Goal: Contribute content

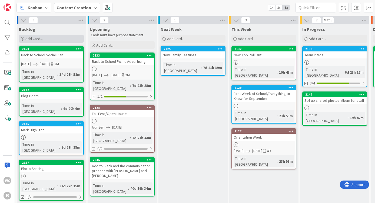
click at [67, 39] on div "Add Card..." at bounding box center [51, 39] width 65 height 8
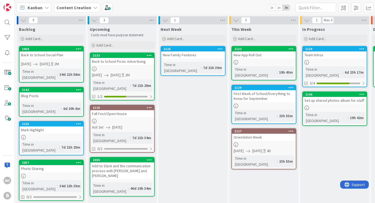
scroll to position [4, 0]
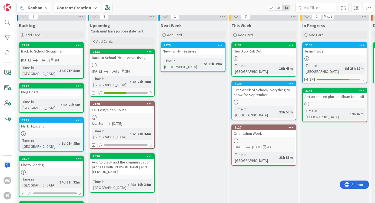
click at [262, 86] on div "First Week of School/Everything to Know for September" at bounding box center [264, 92] width 64 height 12
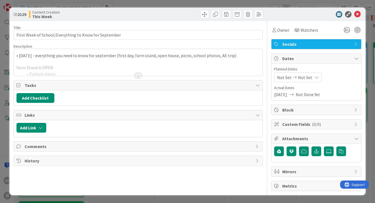
click at [139, 75] on div at bounding box center [138, 75] width 6 height 4
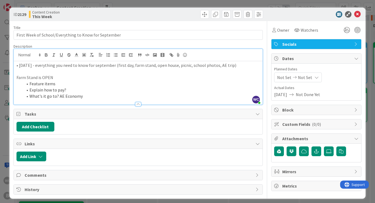
click at [16, 67] on div "• Friday 8/29 - everything you need to know for september (first day, farm stan…" at bounding box center [138, 82] width 249 height 43
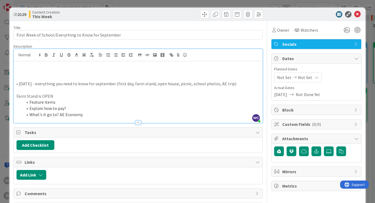
click at [16, 67] on div "• Friday 8/29 - everything you need to know for september (first day, farm stan…" at bounding box center [138, 92] width 249 height 62
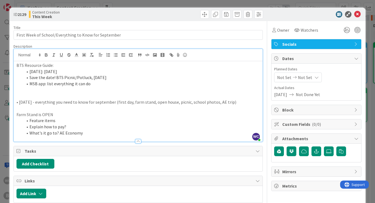
click at [77, 84] on li "MSB app: list everything it can do" at bounding box center [141, 84] width 237 height 6
click at [108, 87] on p at bounding box center [139, 90] width 244 height 6
click at [112, 82] on li "MSB app: list everything it has and can do" at bounding box center [141, 84] width 237 height 6
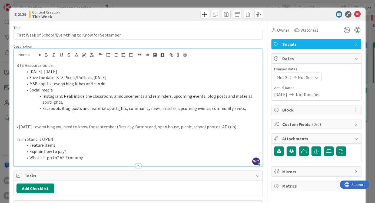
click at [230, 107] on li "Facebook: Blog posts and material spotlights, community news, articles, upcomin…" at bounding box center [141, 108] width 237 height 6
click at [247, 107] on li "Facebook: Blog posts and material spotlights, community news, articles, upcomin…" at bounding box center [141, 108] width 237 height 6
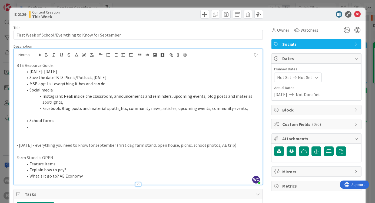
click at [25, 113] on p at bounding box center [139, 115] width 244 height 6
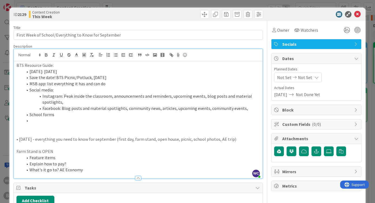
click at [55, 113] on li "School forms" at bounding box center [141, 115] width 237 height 6
click at [94, 114] on li "School forms: through Transparent classroom (double check)" at bounding box center [141, 115] width 237 height 6
click at [69, 118] on li at bounding box center [141, 120] width 237 height 6
click at [5, 113] on div "ID 2129 Content Creation This Week Title 53 / 128 First Week of School/Everythi…" at bounding box center [187, 101] width 375 height 203
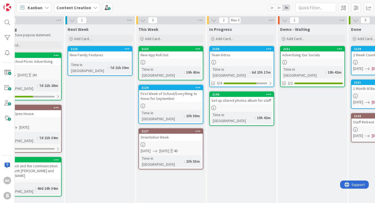
click at [245, 58] on link "2136 Team Intros Time in Column : 6d 23h 17m 3/4" at bounding box center [241, 66] width 65 height 41
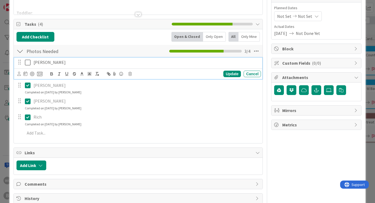
click at [28, 65] on icon at bounding box center [29, 62] width 8 height 6
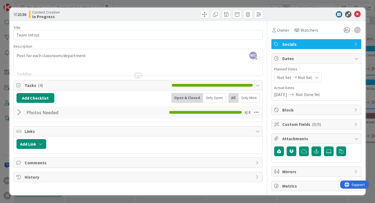
click at [137, 75] on div at bounding box center [138, 75] width 6 height 4
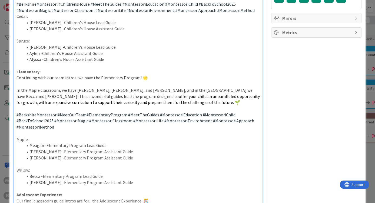
scroll to position [154, 0]
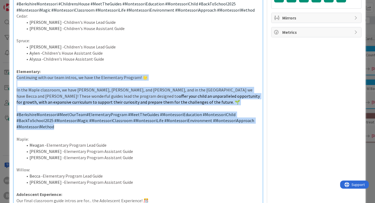
drag, startPoint x: 17, startPoint y: 72, endPoint x: 94, endPoint y: 118, distance: 90.5
click at [94, 118] on div "Post for each classroom/department Toddler : [PERSON_NAME] - Lead Guide & First…" at bounding box center [138, 137] width 249 height 461
copy div "Continuing with our team intros, we have the Elementary Program! 🌟 In the Maple…"
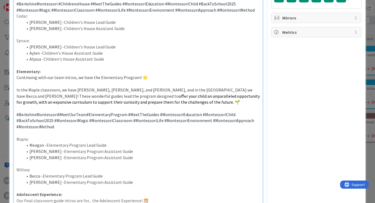
click at [368, 68] on div "ID 2136 Content Creation In Progress Title 11 / 128 Team Intros Description WC …" at bounding box center [187, 101] width 375 height 203
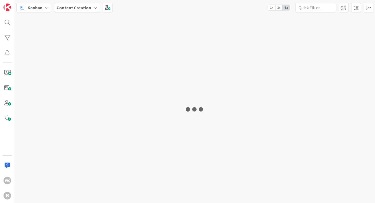
click at [246, 57] on div at bounding box center [195, 109] width 360 height 188
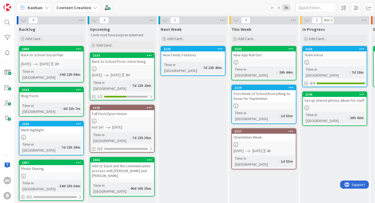
click at [316, 62] on div at bounding box center [335, 62] width 64 height 5
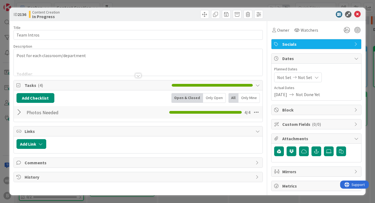
click at [136, 78] on div "Title 11 / 128 Team Intros Description Post for each classroom/department Toddl…" at bounding box center [139, 106] width 250 height 170
click at [139, 75] on div at bounding box center [138, 75] width 6 height 4
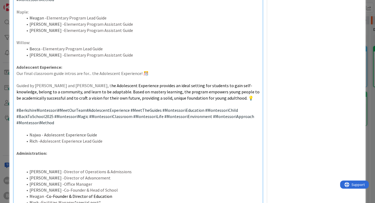
scroll to position [284, 0]
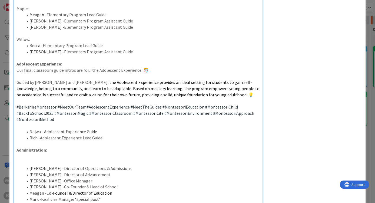
drag, startPoint x: 15, startPoint y: 60, endPoint x: 67, endPoint y: 110, distance: 72.2
click at [67, 110] on div "Post for each classroom/department Toddler : [PERSON_NAME] - Lead Guide & First…" at bounding box center [138, 7] width 249 height 461
copy div "Our final classroom guide intros are for... the Adolescent Experience! 🎊 Guided…"
click at [171, 122] on p at bounding box center [139, 125] width 244 height 6
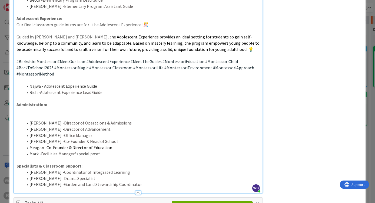
scroll to position [374, 0]
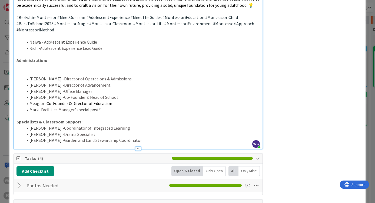
click at [85, 119] on p "Specialists & Classroom Support:" at bounding box center [139, 122] width 244 height 6
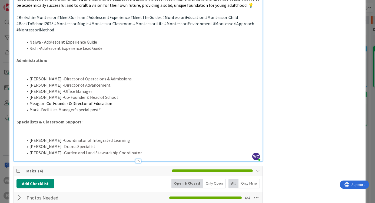
click at [17, 131] on p at bounding box center [139, 134] width 244 height 6
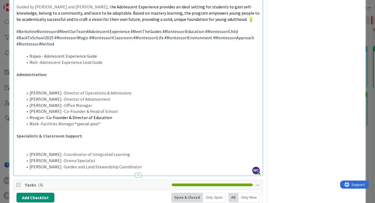
scroll to position [357, 0]
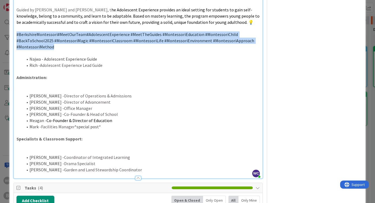
drag, startPoint x: 53, startPoint y: 36, endPoint x: 15, endPoint y: 25, distance: 39.6
copy p "#BerkshireMontessori #MeetOurTeam #AdolescentExperience #MeetTheGuides #Montess…"
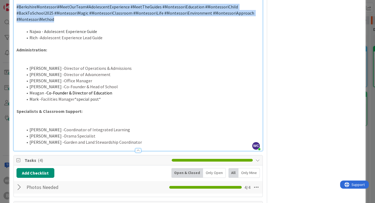
scroll to position [386, 0]
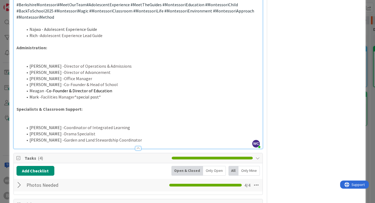
click at [17, 119] on p at bounding box center [139, 122] width 244 height 6
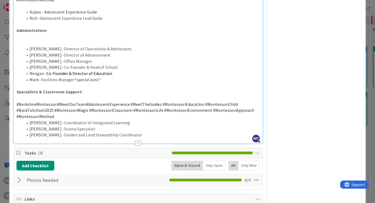
scroll to position [404, 0]
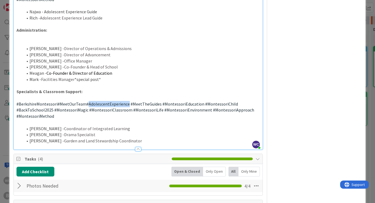
drag, startPoint x: 126, startPoint y: 90, endPoint x: 88, endPoint y: 90, distance: 37.9
click at [88, 101] on span "#AdolescentExperience" at bounding box center [108, 103] width 43 height 5
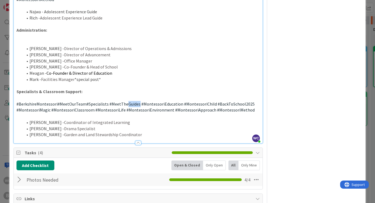
drag, startPoint x: 137, startPoint y: 91, endPoint x: 125, endPoint y: 90, distance: 11.6
click at [125, 101] on span "#MeetTheGuides" at bounding box center [125, 103] width 31 height 5
click at [127, 107] on span "#MontessoriEnvironment" at bounding box center [151, 109] width 48 height 5
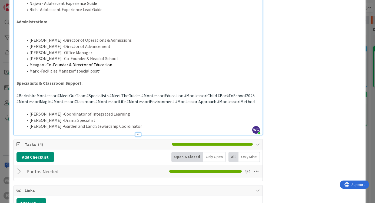
scroll to position [413, 0]
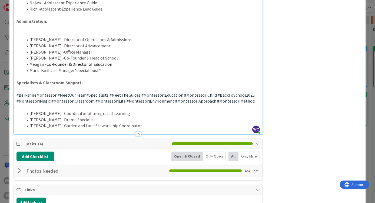
click at [21, 86] on p at bounding box center [139, 89] width 244 height 6
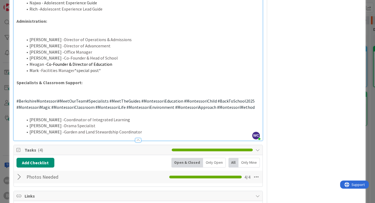
click at [18, 86] on p at bounding box center [139, 89] width 244 height 6
click at [17, 92] on p at bounding box center [139, 95] width 244 height 6
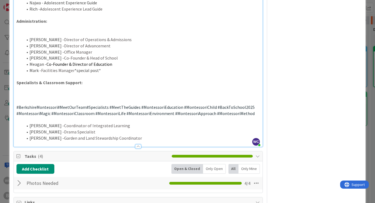
click at [17, 92] on p at bounding box center [139, 95] width 244 height 6
drag, startPoint x: 45, startPoint y: 81, endPoint x: 13, endPoint y: 80, distance: 31.9
click at [20, 92] on p "Indtoducing..." at bounding box center [139, 95] width 244 height 6
click at [61, 98] on p at bounding box center [139, 101] width 244 height 6
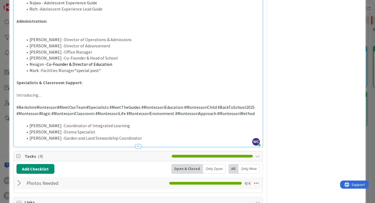
click at [59, 92] on p "Introducing..." at bounding box center [139, 95] width 244 height 6
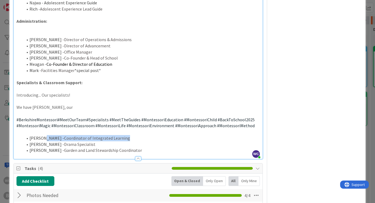
drag, startPoint x: 104, startPoint y: 122, endPoint x: 41, endPoint y: 123, distance: 62.8
click at [41, 135] on li "[PERSON_NAME] - Coordinator of Integrated Learning" at bounding box center [141, 138] width 237 height 6
copy li "Coordinator of Integrated Learning"
click at [74, 104] on p "We have [PERSON_NAME], our" at bounding box center [139, 107] width 244 height 6
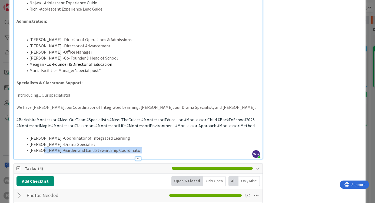
drag, startPoint x: 119, startPoint y: 135, endPoint x: 39, endPoint y: 136, distance: 80.1
click at [39, 147] on li "[PERSON_NAME] - Garden and Land Stewardship Coordinator" at bounding box center [141, 150] width 237 height 6
copy li "Garden and Land Stewardship Coordinator"
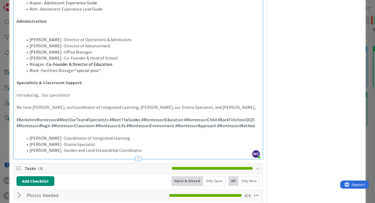
click at [194, 104] on p "We have [PERSON_NAME], our Coordinator of Integrated Learning, [PERSON_NAME], o…" at bounding box center [139, 107] width 244 height 6
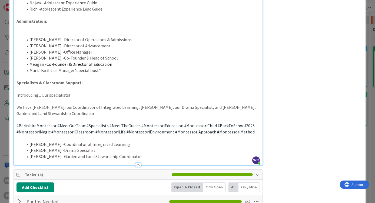
click at [129, 104] on span "Coordinator of Integrated Learning, [PERSON_NAME], our Drama Specialist, and [P…" at bounding box center [137, 110] width 240 height 12
click at [48, 104] on p "We have [PERSON_NAME], our Coordinator of Integrated Learning, [PERSON_NAME], t…" at bounding box center [139, 110] width 244 height 12
click at [182, 104] on span "Coordinator of Integrated Learning, [PERSON_NAME], the Drama Specialist, and [P…" at bounding box center [137, 110] width 241 height 12
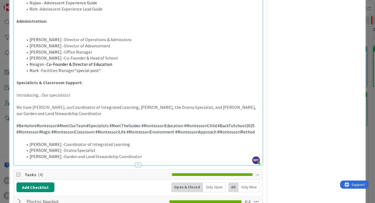
click at [127, 104] on span "Coordinator of Integrated Learning, [PERSON_NAME], the Drama Specialist, and [P…" at bounding box center [137, 110] width 241 height 12
click at [57, 104] on p "We have [PERSON_NAME], our Coordinator of Integrated Learning, [PERSON_NAME], o…" at bounding box center [139, 110] width 244 height 12
drag, startPoint x: 50, startPoint y: 101, endPoint x: 41, endPoint y: 100, distance: 9.0
click at [41, 104] on p "We have [PERSON_NAME], our Coordinator of Integrated Learning, [PERSON_NAME], o…" at bounding box center [139, 110] width 244 height 12
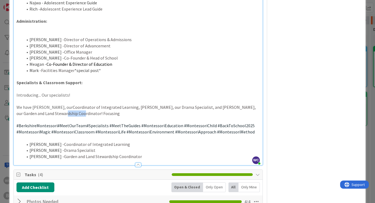
drag, startPoint x: 61, startPoint y: 99, endPoint x: 41, endPoint y: 99, distance: 20.6
click at [41, 104] on p "We have [PERSON_NAME], our Coordinator of Integrated Learning, [PERSON_NAME], o…" at bounding box center [139, 110] width 244 height 12
drag, startPoint x: 98, startPoint y: 99, endPoint x: 41, endPoint y: 99, distance: 57.1
click at [41, 104] on p "We have [PERSON_NAME], our Coordinator of Integrated Learning, [PERSON_NAME], o…" at bounding box center [139, 110] width 244 height 12
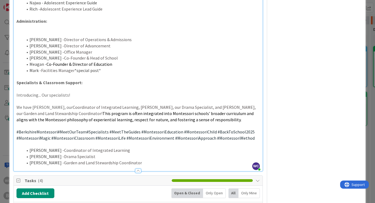
click at [41, 111] on span "This program is often integrated into Montessori schools' broader curriculum an…" at bounding box center [136, 117] width 238 height 12
drag, startPoint x: 41, startPoint y: 99, endPoint x: 64, endPoint y: 100, distance: 23.0
click at [64, 111] on span "This program is often integrated into Montessori schools' broader curriculum an…" at bounding box center [136, 117] width 238 height 12
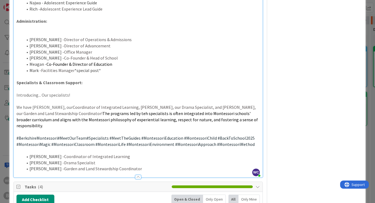
click at [80, 111] on span "The programs led by teh specialists is often integrated into Montessori schools…" at bounding box center [138, 120] width 242 height 18
drag, startPoint x: 118, startPoint y: 100, endPoint x: 104, endPoint y: 100, distance: 13.8
click at [104, 111] on span "The programs led by the specialists is often integrated into Montessori schools…" at bounding box center [138, 120] width 242 height 18
drag, startPoint x: 139, startPoint y: 99, endPoint x: 174, endPoint y: 100, distance: 35.2
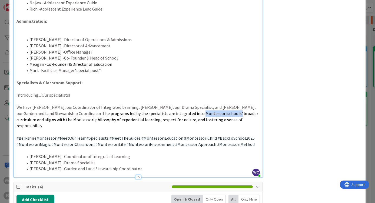
click at [174, 111] on span "The programs led by the specialists are integrated into Montessori schools' bro…" at bounding box center [138, 120] width 243 height 18
click at [204, 105] on p "We have [PERSON_NAME], our Coordinator of Integrated Learning, [PERSON_NAME], o…" at bounding box center [139, 116] width 244 height 25
drag, startPoint x: 161, startPoint y: 99, endPoint x: 140, endPoint y: 99, distance: 20.6
click at [140, 111] on span "The programs led by the specialists are integrated into Montessori's broader cu…" at bounding box center [131, 120] width 229 height 18
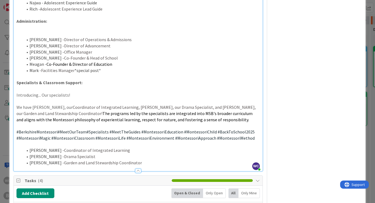
click at [196, 104] on p "We have [PERSON_NAME], our Coordinator of Integrated Learning, [PERSON_NAME], o…" at bounding box center [139, 113] width 244 height 18
click at [204, 111] on span "The programs led by the specialists are integrated into MSB's broader curriculu…" at bounding box center [135, 117] width 237 height 12
click at [193, 106] on p "We have [PERSON_NAME], our Coordinator of Integrated Learning, [PERSON_NAME], o…" at bounding box center [139, 113] width 244 height 18
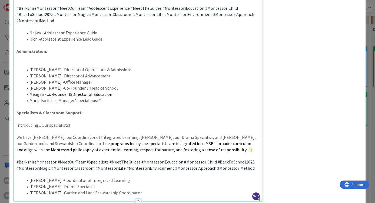
scroll to position [382, 0]
click at [124, 135] on span "Coordinator of Integrated Learning, [PERSON_NAME], our Drama Specialist, and [P…" at bounding box center [137, 141] width 240 height 12
click at [181, 135] on span "Coordinator of Integrated Learning, [PERSON_NAME] our Drama Specialist, and [PE…" at bounding box center [136, 141] width 239 height 12
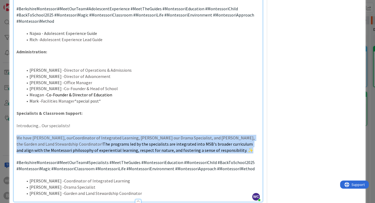
drag, startPoint x: 15, startPoint y: 123, endPoint x: 196, endPoint y: 136, distance: 181.3
copy p "We have [PERSON_NAME], our Coordinator of Integrated Learning, [PERSON_NAME] ou…"
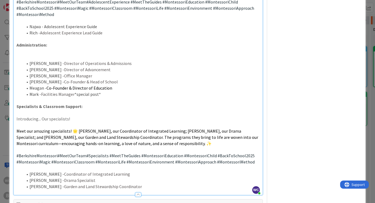
scroll to position [391, 0]
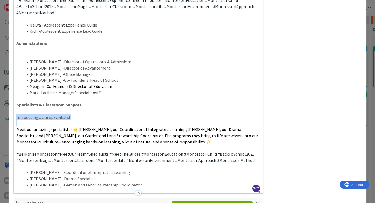
drag, startPoint x: 16, startPoint y: 116, endPoint x: 16, endPoint y: 104, distance: 11.9
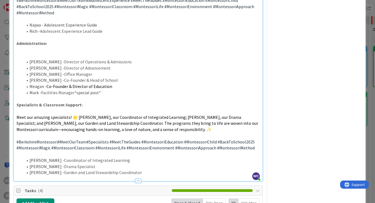
click at [113, 114] on span "Meet our amazing specialists! 🌟 [PERSON_NAME], our Coordinator of Integrated Le…" at bounding box center [138, 123] width 243 height 18
click at [127, 114] on span "Meet our amazing specialists! 🌟 [PERSON_NAME], our Coordinator of Integrated Le…" at bounding box center [137, 123] width 241 height 18
click at [137, 114] on p "Meet our amazing specialists! 🌟 [PERSON_NAME], our Coordinator of Integrated Le…" at bounding box center [139, 123] width 244 height 18
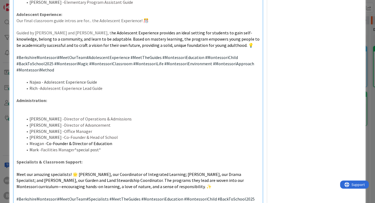
scroll to position [337, 0]
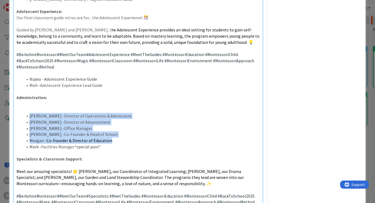
drag, startPoint x: 23, startPoint y: 103, endPoint x: 120, endPoint y: 131, distance: 100.6
click at [120, 131] on ol "[PERSON_NAME] - Director of Operations & Admissions [PERSON_NAME] - Director of…" at bounding box center [139, 131] width 244 height 37
copy ol "[PERSON_NAME] - Director of Operations & Admissions [PERSON_NAME] - Director of…"
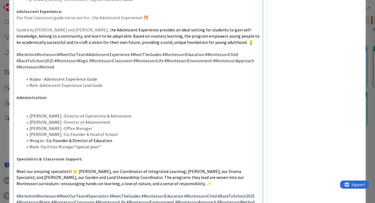
click at [30, 107] on p at bounding box center [139, 110] width 244 height 6
click at [29, 107] on p at bounding box center [139, 110] width 244 height 6
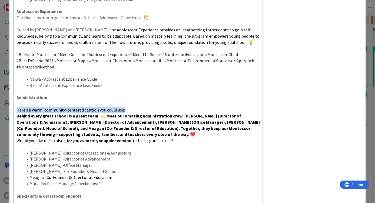
drag, startPoint x: 15, startPoint y: 97, endPoint x: 131, endPoint y: 97, distance: 116.1
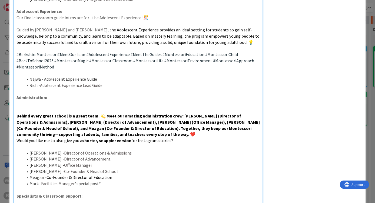
click at [182, 137] on p "Would you like me to also give you a shorter, snappier version for Instagram st…" at bounding box center [139, 140] width 244 height 6
drag, startPoint x: 182, startPoint y: 128, endPoint x: 6, endPoint y: 126, distance: 175.9
click at [6, 126] on div "ID 2136 Content Creation In Progress Title 11 / 128 Team Intros Description 15,…" at bounding box center [187, 101] width 375 height 203
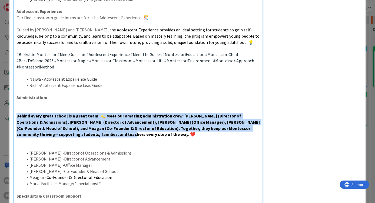
drag, startPoint x: 97, startPoint y: 121, endPoint x: 15, endPoint y: 102, distance: 83.6
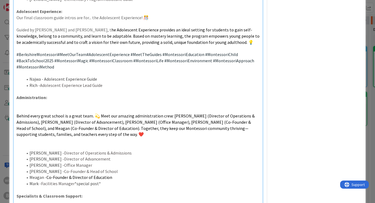
click at [19, 113] on span "Behind every great school is a great team. 💫 Meet our amazing administration cr…" at bounding box center [136, 125] width 239 height 24
click at [18, 101] on p at bounding box center [139, 104] width 244 height 6
click at [17, 107] on p at bounding box center [139, 110] width 244 height 6
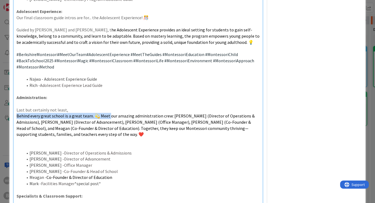
drag, startPoint x: 15, startPoint y: 102, endPoint x: 109, endPoint y: 104, distance: 93.7
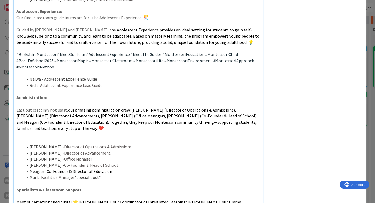
click at [126, 107] on span "our amazing administration crew: [PERSON_NAME] (Director of Operations & Admiss…" at bounding box center [138, 119] width 242 height 24
click at [66, 107] on span "our amazing administration crew! [PERSON_NAME] (Director of Operations & Admiss…" at bounding box center [138, 119] width 242 height 24
click at [119, 107] on span "our amazing administration crew! [PERSON_NAME] (Director of Operations & Admiss…" at bounding box center [138, 119] width 242 height 24
click at [128, 107] on span "our amazing administration team! [PERSON_NAME] (Director of Operations & Admiss…" at bounding box center [138, 119] width 242 height 24
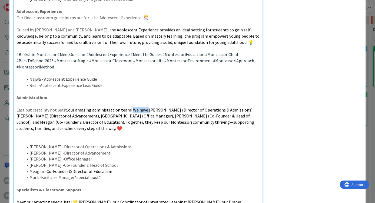
drag, startPoint x: 144, startPoint y: 98, endPoint x: 128, endPoint y: 98, distance: 15.7
click at [128, 107] on span "our amazing administration team! We have [PERSON_NAME] (Director of Operations …" at bounding box center [136, 119] width 239 height 24
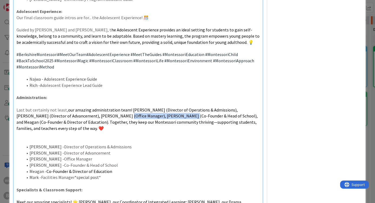
drag, startPoint x: 92, startPoint y: 104, endPoint x: 155, endPoint y: 105, distance: 62.8
click at [155, 107] on span "our amazing administration team! [PERSON_NAME] (Director of Operations & Admiss…" at bounding box center [138, 119] width 242 height 24
click at [181, 112] on span "our amazing administration team! [PERSON_NAME] (Director of Operations & Admiss…" at bounding box center [138, 119] width 242 height 24
click at [237, 110] on span "our amazing administration team! [PERSON_NAME] (Director of Operations & Admiss…" at bounding box center [138, 119] width 242 height 24
click at [251, 137] on p at bounding box center [139, 140] width 244 height 6
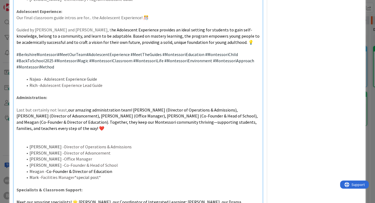
click at [245, 110] on p "Last but certainly not least, our amazing administration team! [PERSON_NAME] (D…" at bounding box center [139, 119] width 244 height 25
drag, startPoint x: 15, startPoint y: 44, endPoint x: 59, endPoint y: 57, distance: 45.5
copy p "#BerkshireMontessori #MeetOurTeam #AdolescentExperience #MeetTheGuides #Montess…"
click at [23, 131] on p at bounding box center [139, 134] width 244 height 6
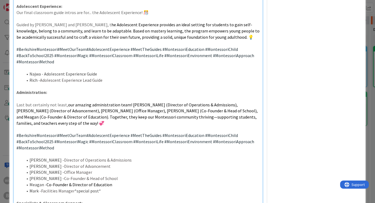
scroll to position [342, 0]
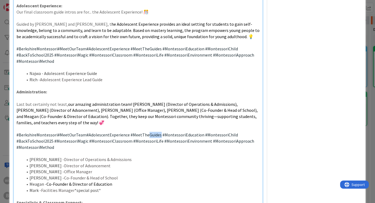
drag, startPoint x: 158, startPoint y: 117, endPoint x: 146, endPoint y: 117, distance: 11.6
click at [146, 132] on p "#BerkshireMontessori #MeetOurTeam #AdolescentExperience #MeetTheGuides #Montess…" at bounding box center [139, 141] width 244 height 18
click at [162, 132] on p "#BerkshireMontessori #MeetOurTeam #AdolescentExperience #MeetTheAdministration …" at bounding box center [139, 141] width 244 height 18
drag, startPoint x: 127, startPoint y: 116, endPoint x: 88, endPoint y: 115, distance: 39.2
click at [88, 132] on p "#BerkshireMontessori #MeetOurTeam #AdolescentExperience #MeetTheAdministration …" at bounding box center [139, 141] width 244 height 18
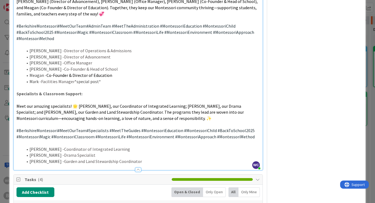
scroll to position [451, 0]
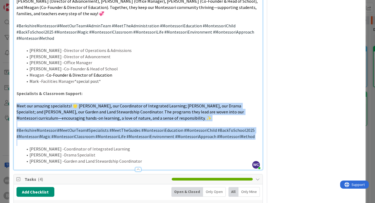
drag, startPoint x: 15, startPoint y: 85, endPoint x: 243, endPoint y: 119, distance: 229.9
copy div "Meet our amazing specialists! 🌟 [PERSON_NAME], our Coordinator of Integrated Le…"
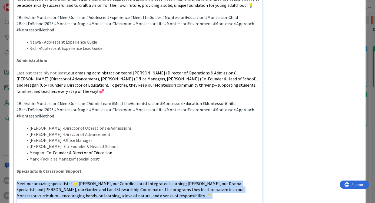
scroll to position [373, 0]
drag, startPoint x: 56, startPoint y: 98, endPoint x: 13, endPoint y: 63, distance: 55.8
copy div "Last but certainly not least, our amazing administration team! [PERSON_NAME] (D…"
